Goal: Communication & Community: Answer question/provide support

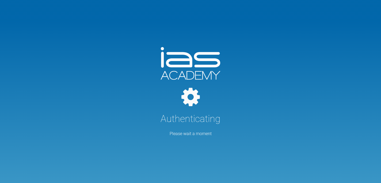
select select "English"
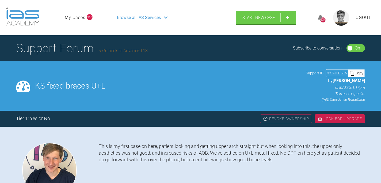
select select "English"
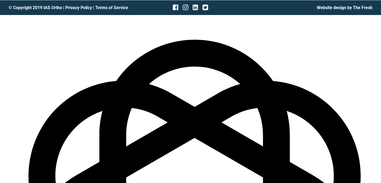
scroll to position [2730, 0]
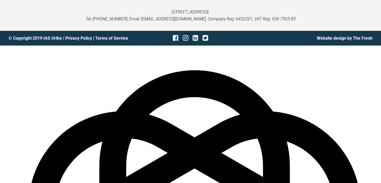
scroll to position [2710, 0]
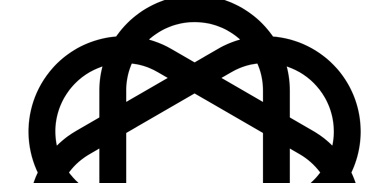
scroll to position [2789, 0]
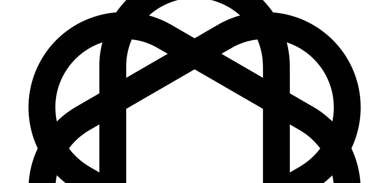
type textarea "OK Looks good - we can assess position once teeth aligned. Review need for the …"
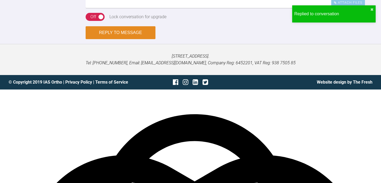
scroll to position [2902, 0]
